Goal: Information Seeking & Learning: Learn about a topic

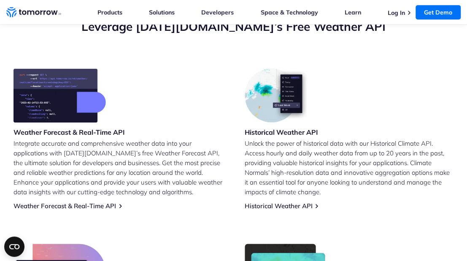
scroll to position [328, 0]
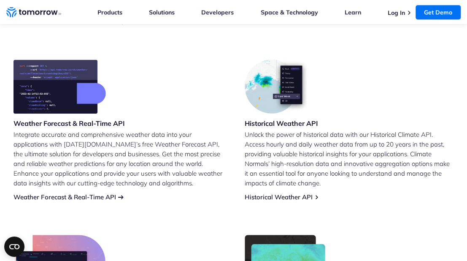
click at [100, 194] on link "Weather Forecast & Real-Time API" at bounding box center [64, 197] width 102 height 8
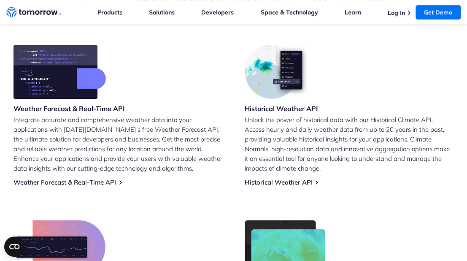
scroll to position [328, 0]
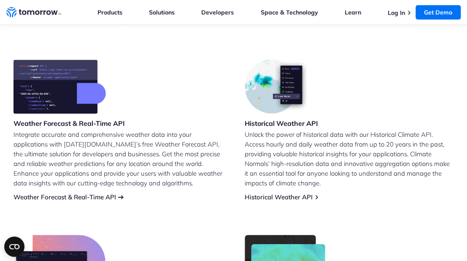
click at [116, 196] on link "Weather Forecast & Real-Time API" at bounding box center [64, 197] width 102 height 8
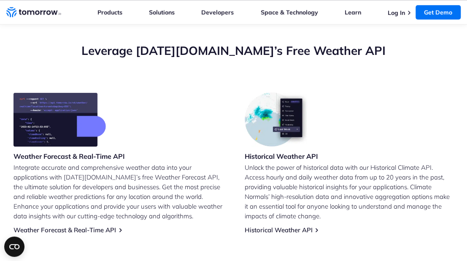
scroll to position [328, 0]
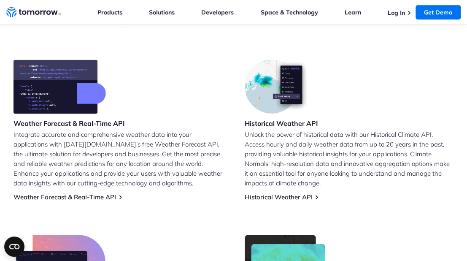
click at [57, 159] on p "Integrate accurate and comprehensive weather data into your applications with […" at bounding box center [117, 158] width 209 height 58
click at [62, 86] on img at bounding box center [59, 86] width 92 height 54
drag, startPoint x: 66, startPoint y: 194, endPoint x: 59, endPoint y: 193, distance: 7.6
click at [59, 193] on link "Weather Forecast & Real-Time API" at bounding box center [64, 197] width 102 height 8
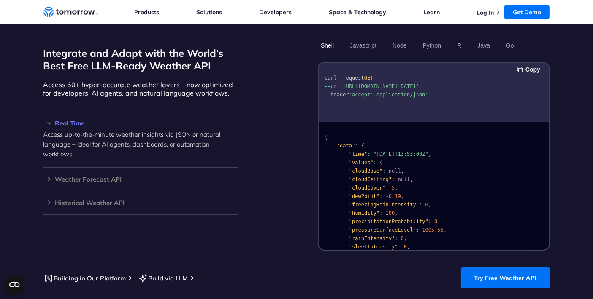
scroll to position [703, 0]
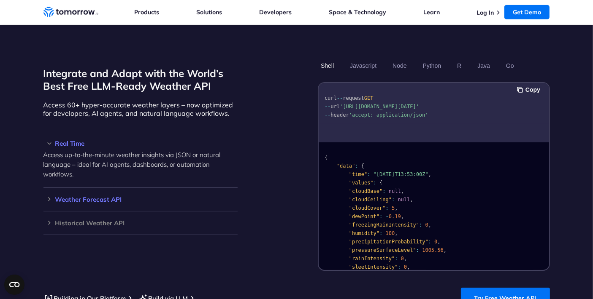
click at [53, 197] on h3 "Weather Forecast API" at bounding box center [140, 200] width 194 height 6
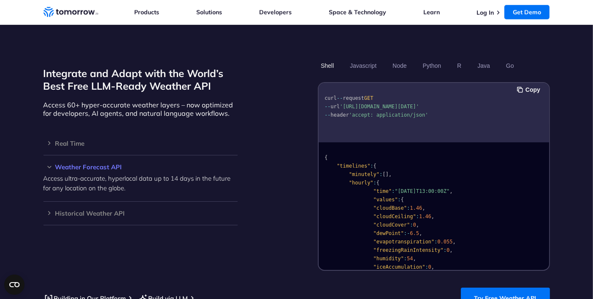
click at [49, 164] on h3 "Weather Forecast API" at bounding box center [140, 167] width 194 height 6
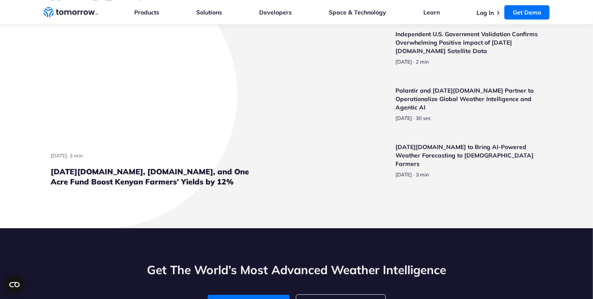
scroll to position [2015, 0]
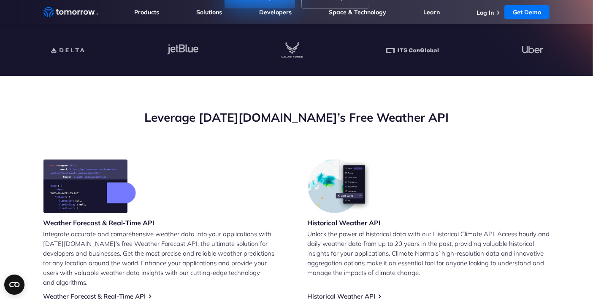
scroll to position [0, 0]
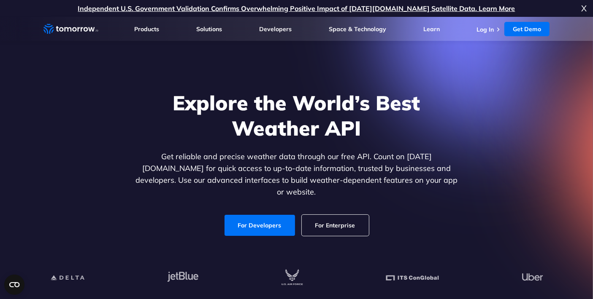
click at [96, 95] on div "Explore the World’s Best Weather API Get reliable and precise weather data thro…" at bounding box center [297, 163] width 520 height 179
